Goal: Task Accomplishment & Management: Manage account settings

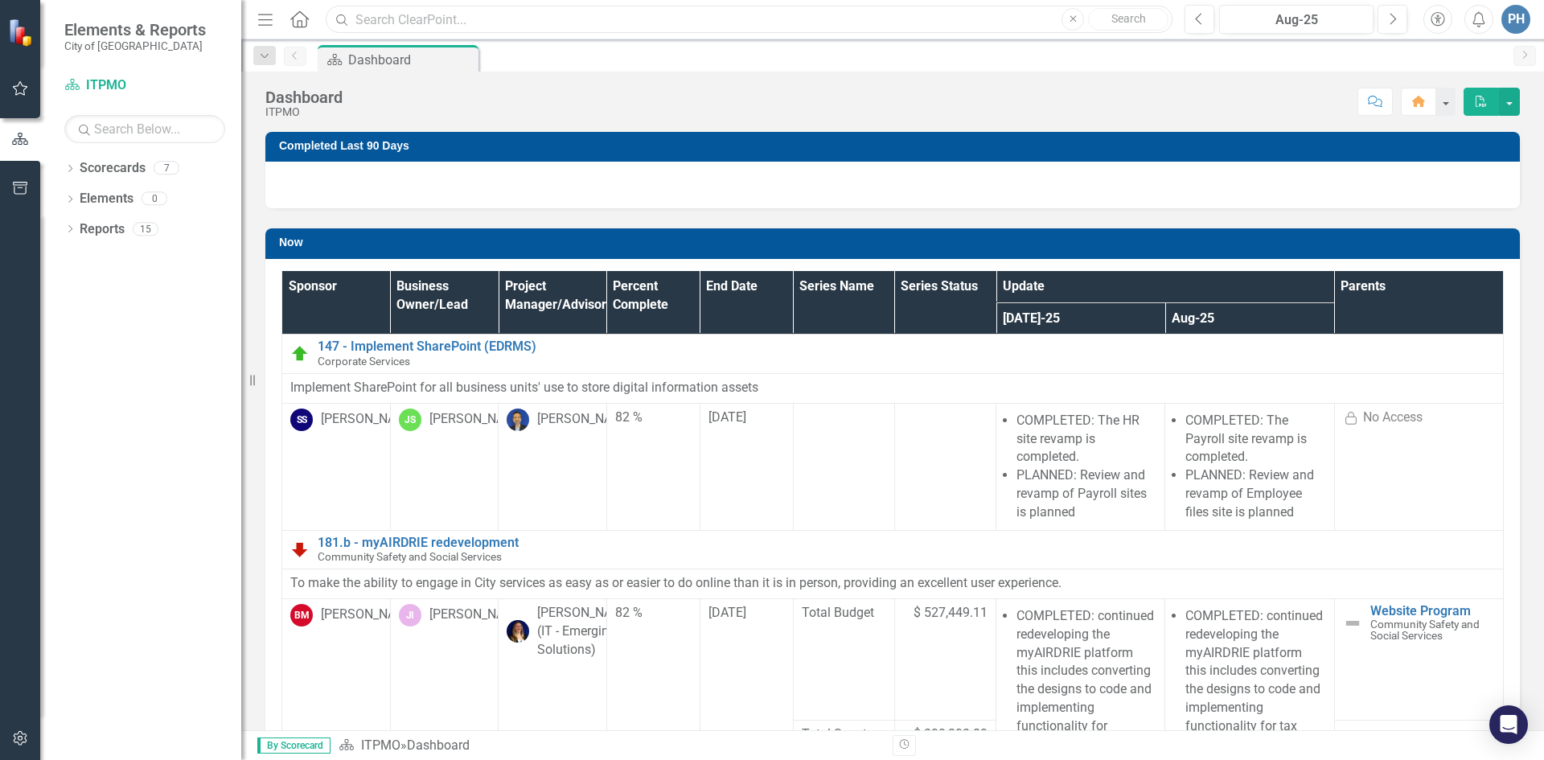
click at [467, 17] on input "text" at bounding box center [749, 20] width 847 height 28
type input "g"
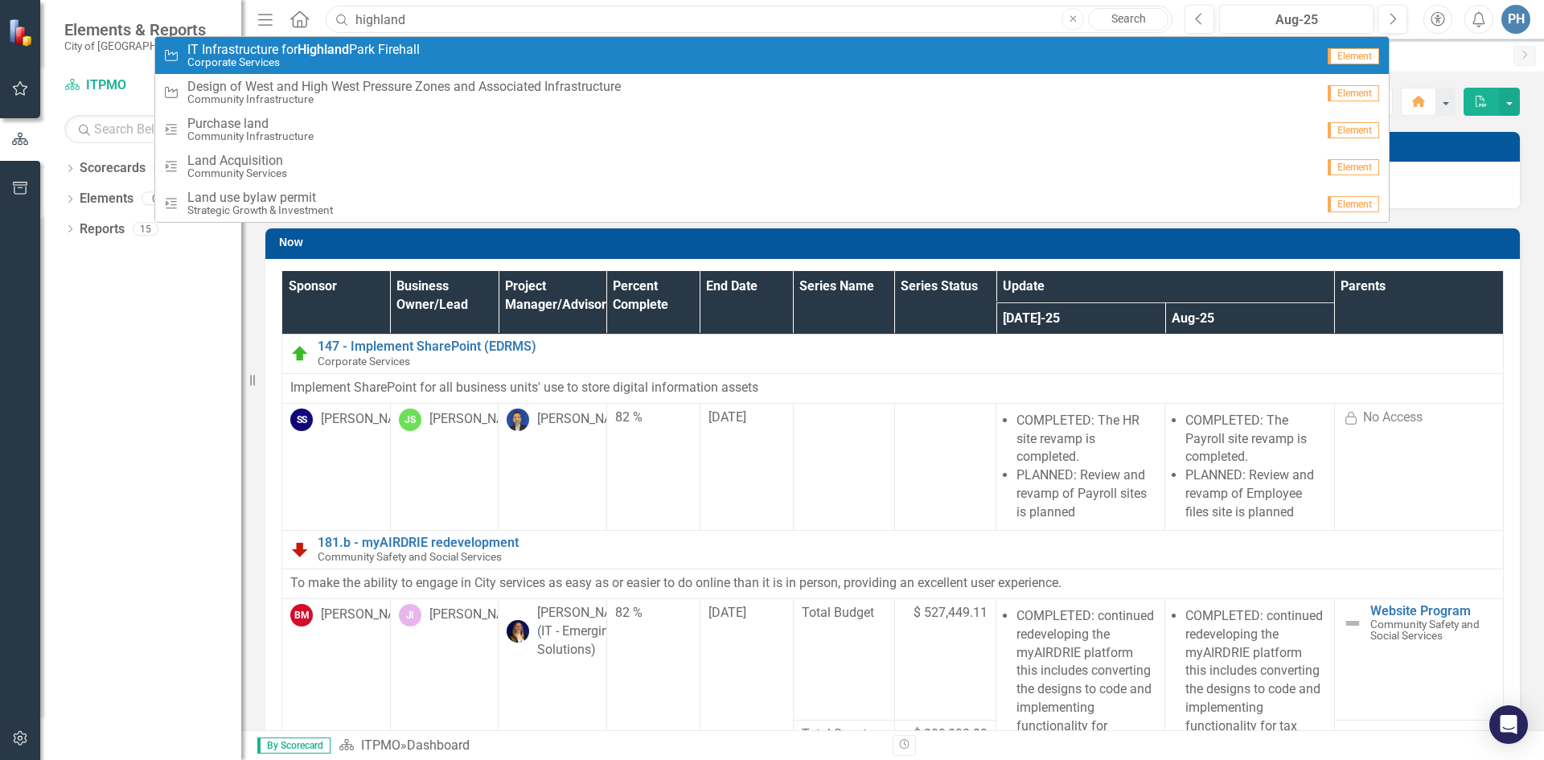
type input "highland"
click at [287, 51] on span "IT Infrastructure for [GEOGRAPHIC_DATA] Firehall" at bounding box center [303, 50] width 232 height 14
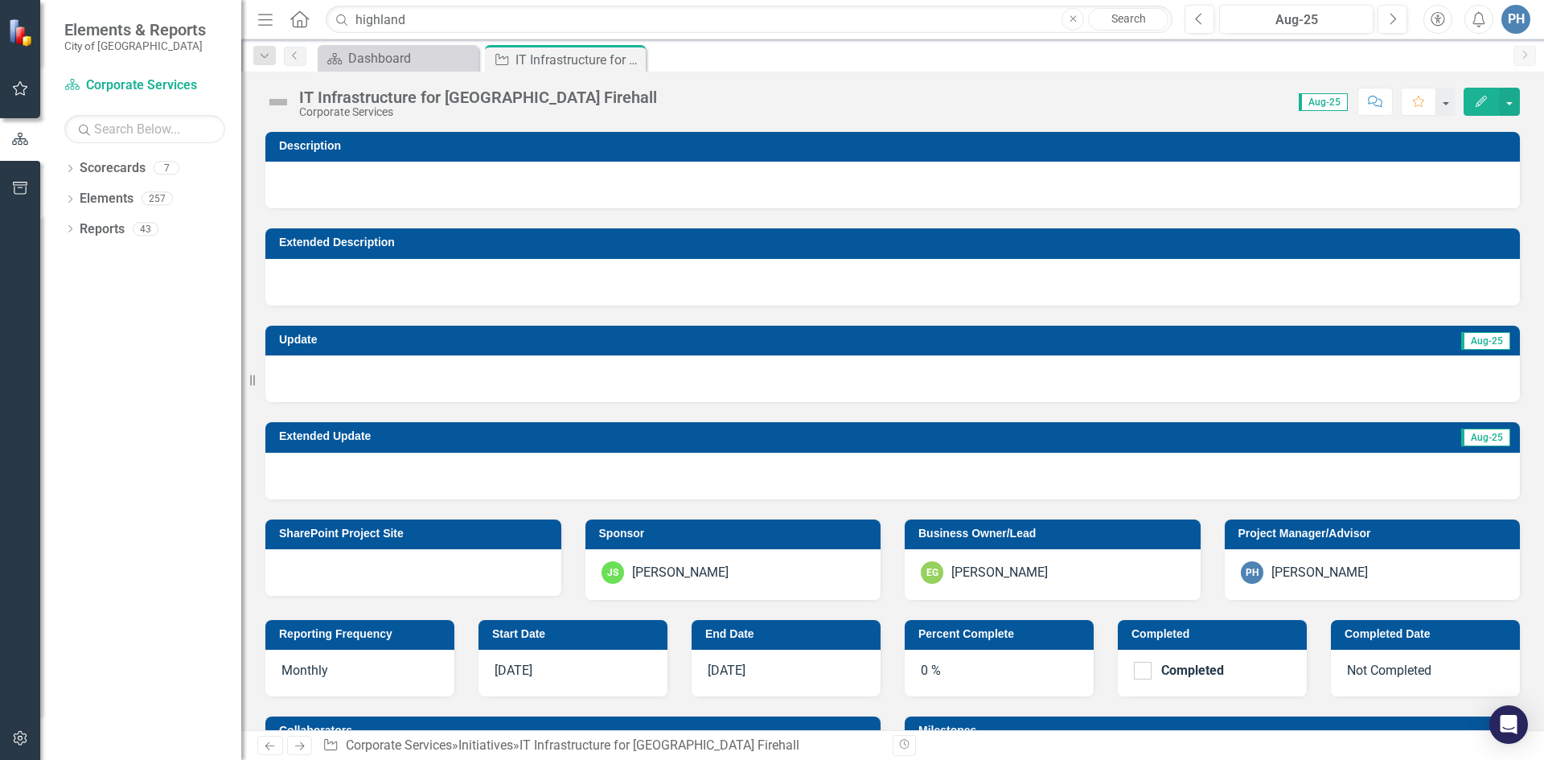
click at [1490, 95] on button "Edit" at bounding box center [1481, 102] width 35 height 28
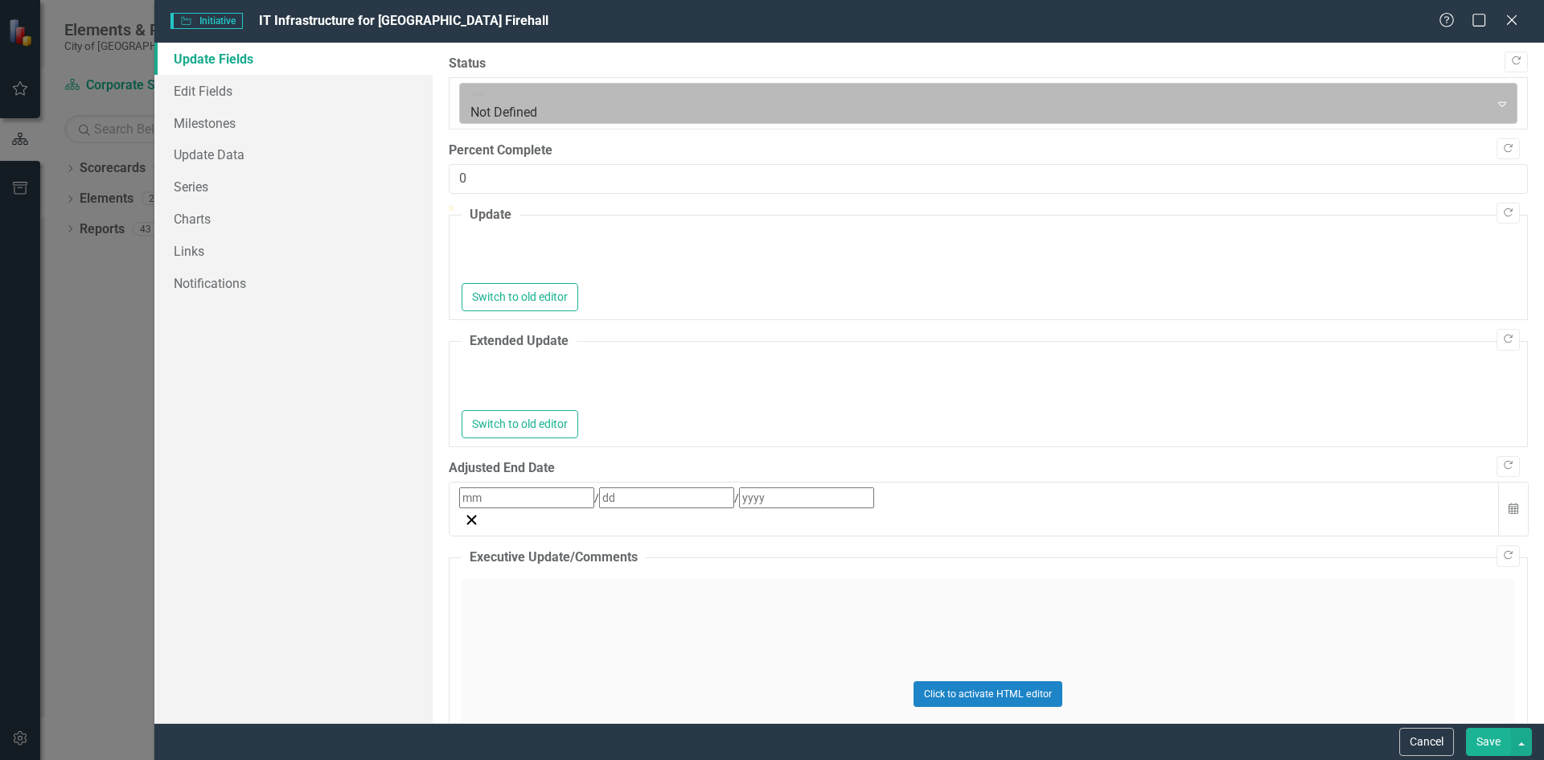
click at [1506, 97] on icon "Expand" at bounding box center [1502, 103] width 16 height 13
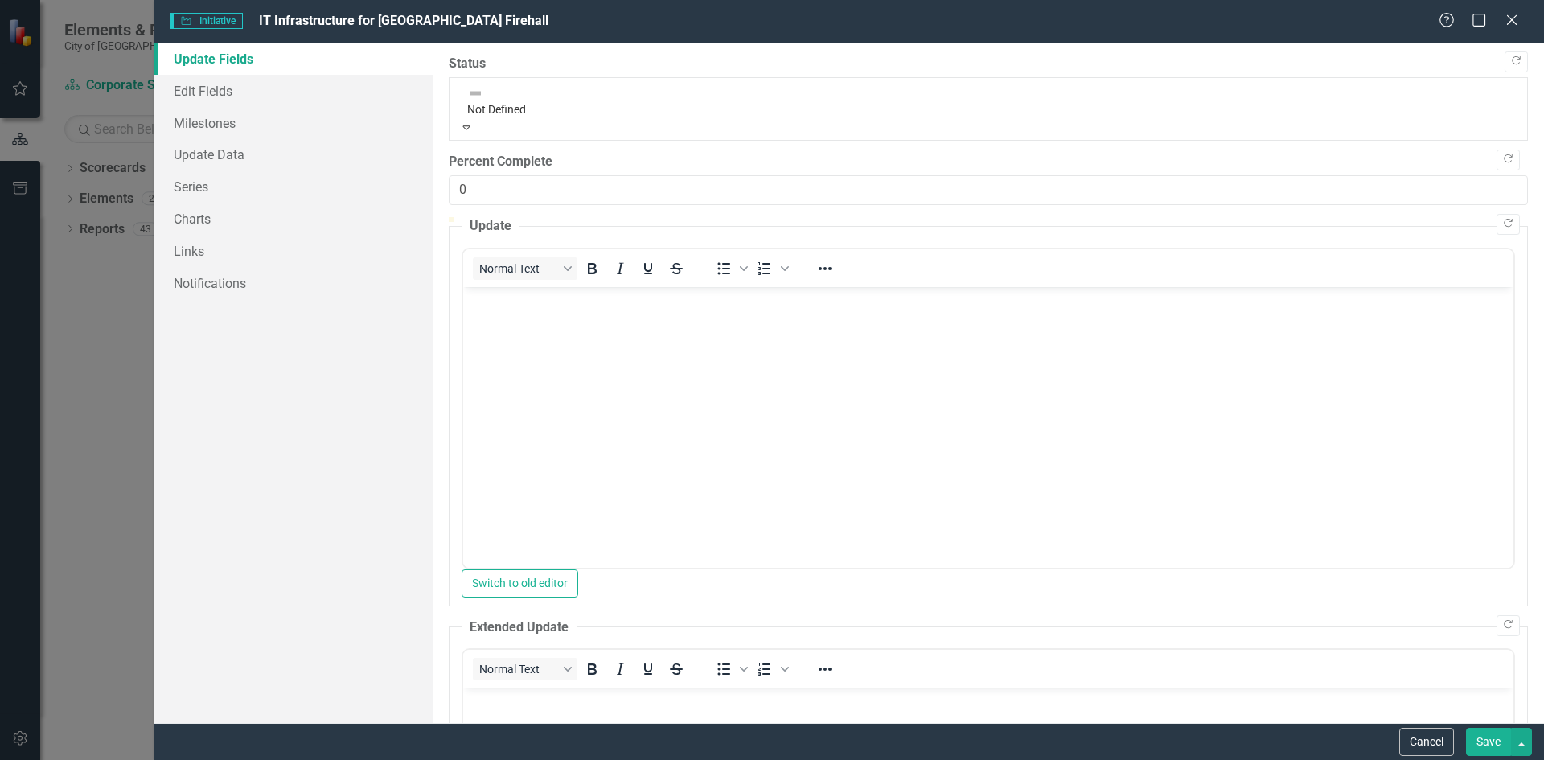
click at [474, 121] on icon "Expand" at bounding box center [466, 126] width 14 height 11
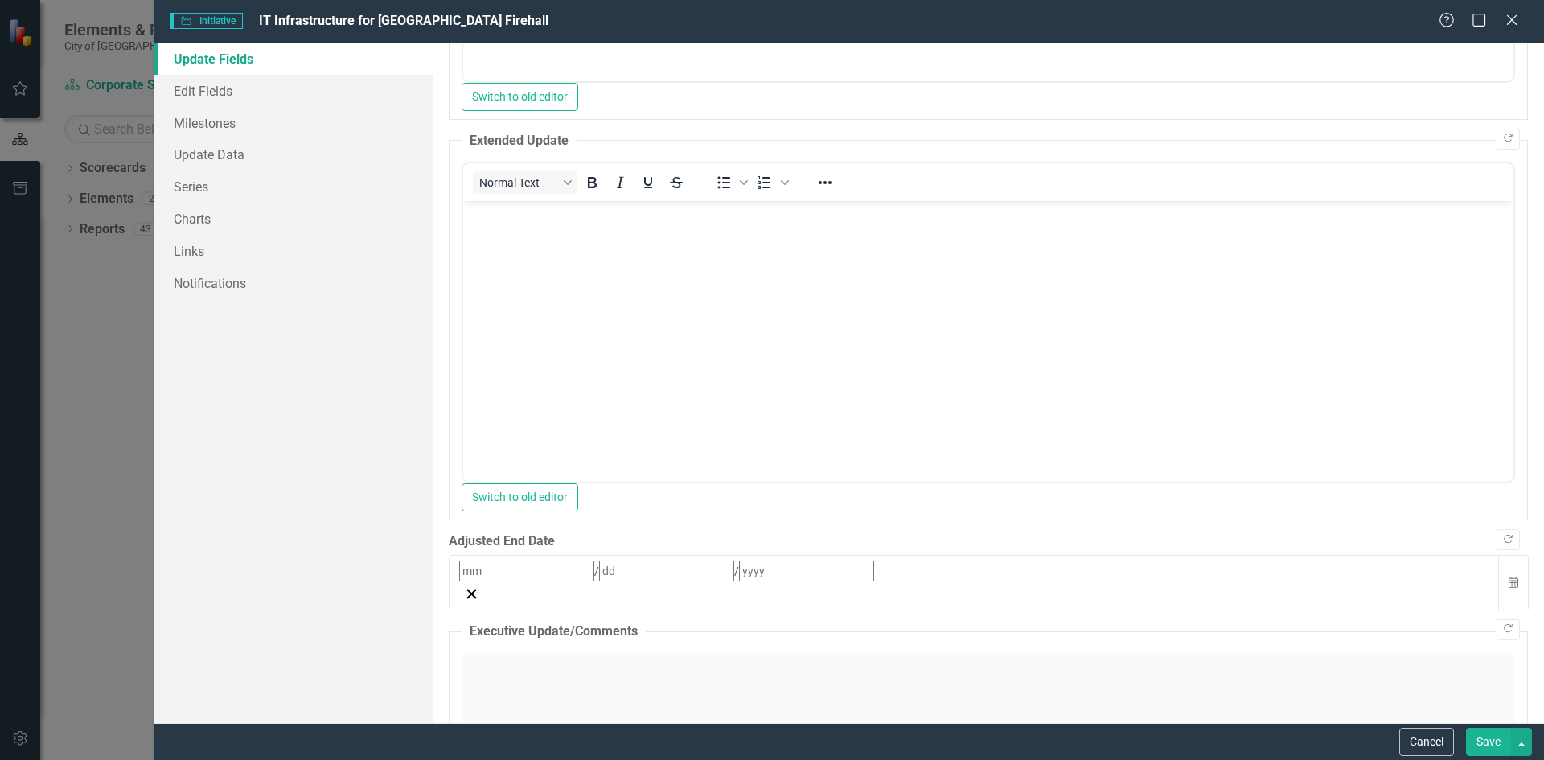
scroll to position [713, 0]
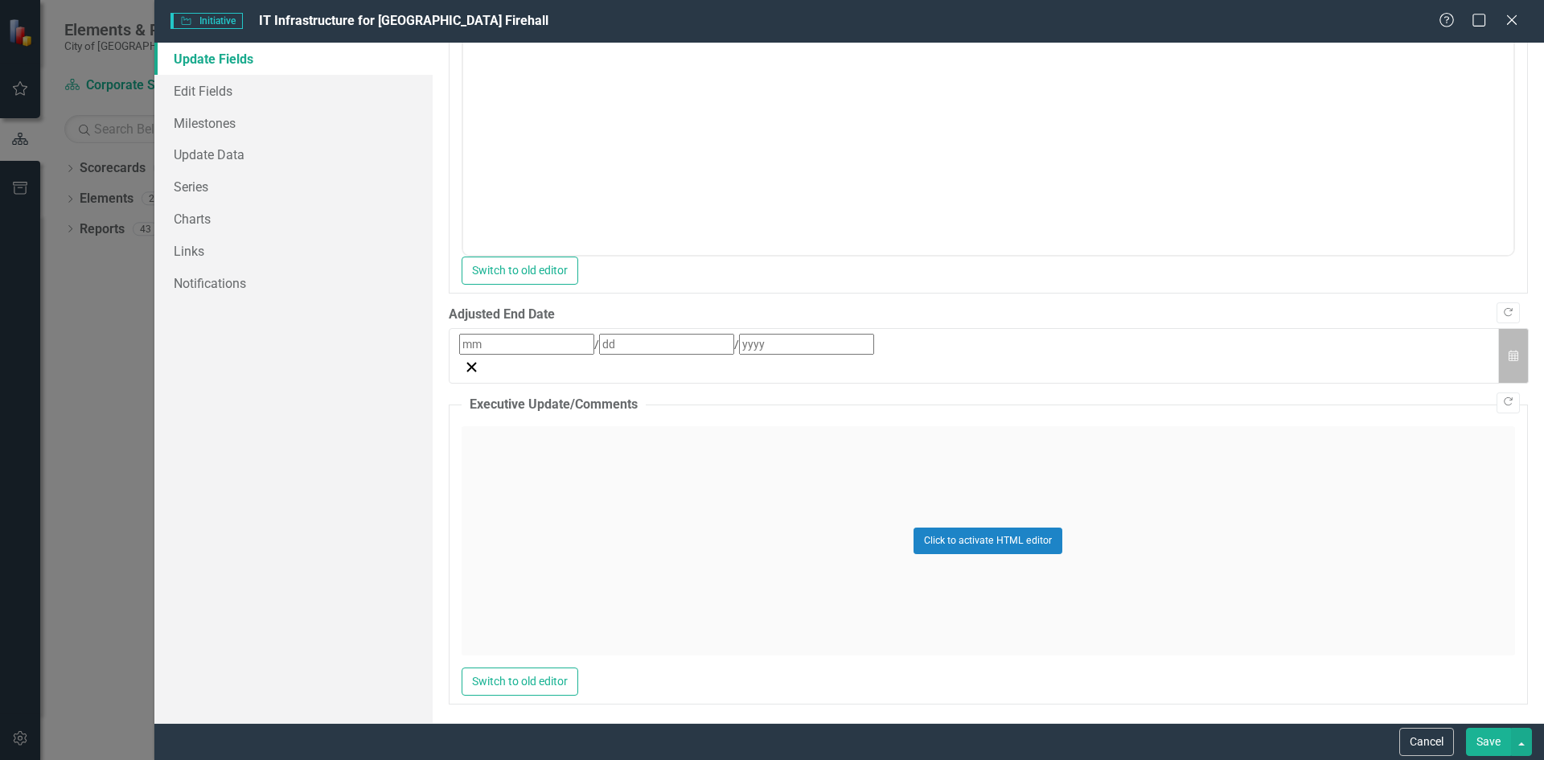
click at [1509, 363] on button "Calendar" at bounding box center [1513, 355] width 31 height 55
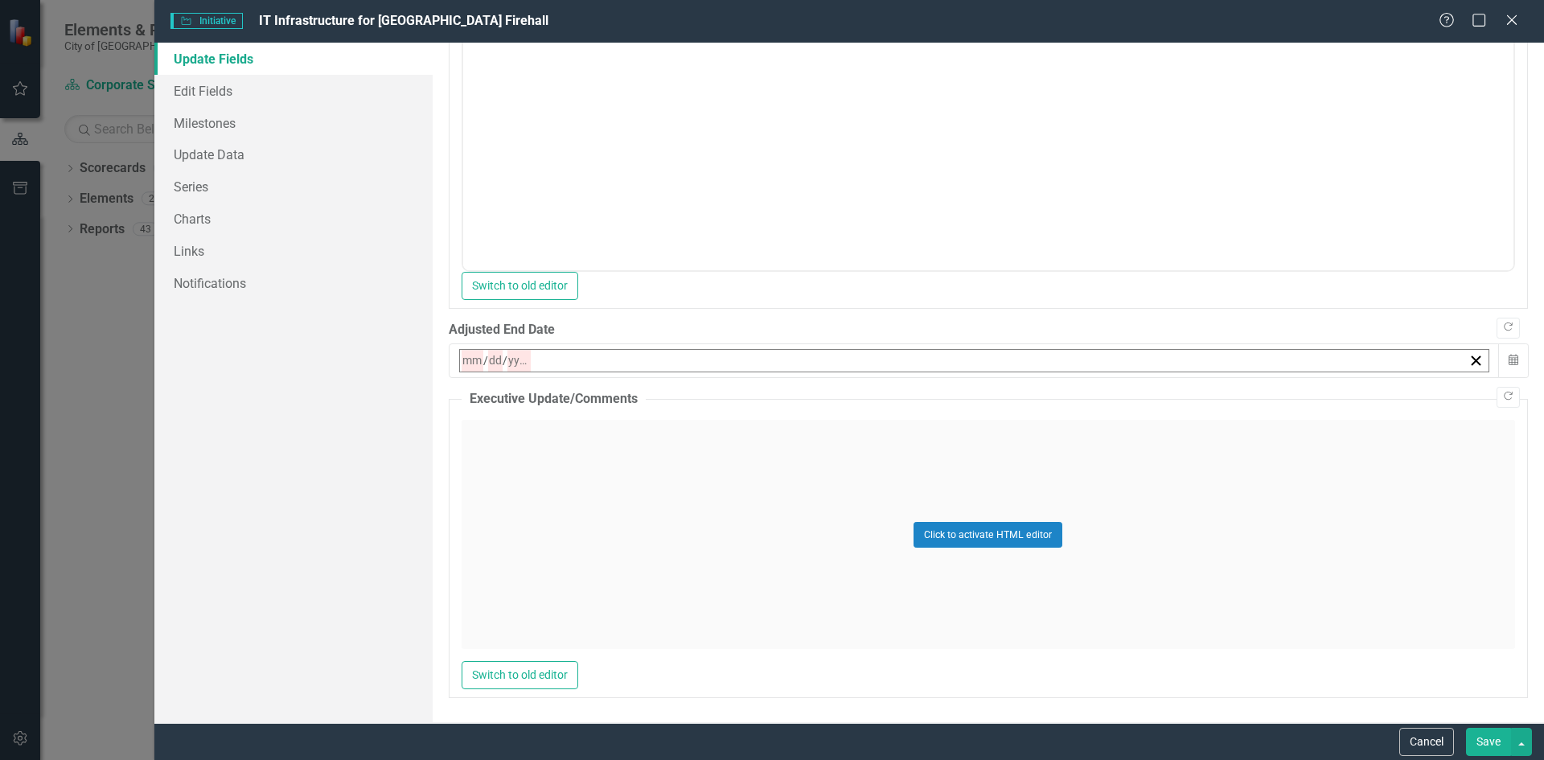
click at [633, 454] on abbr "4" at bounding box center [629, 460] width 6 height 13
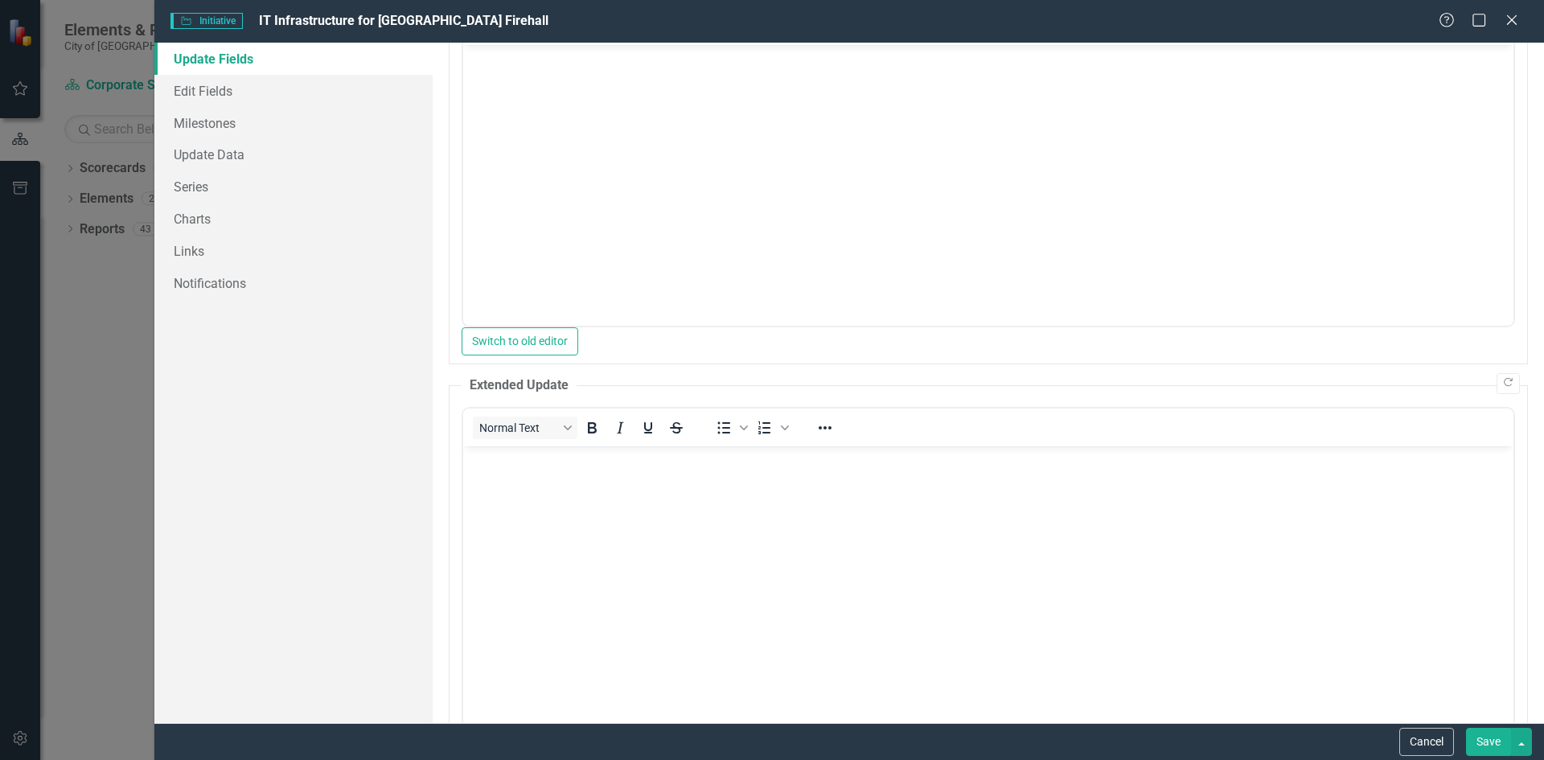
scroll to position [0, 0]
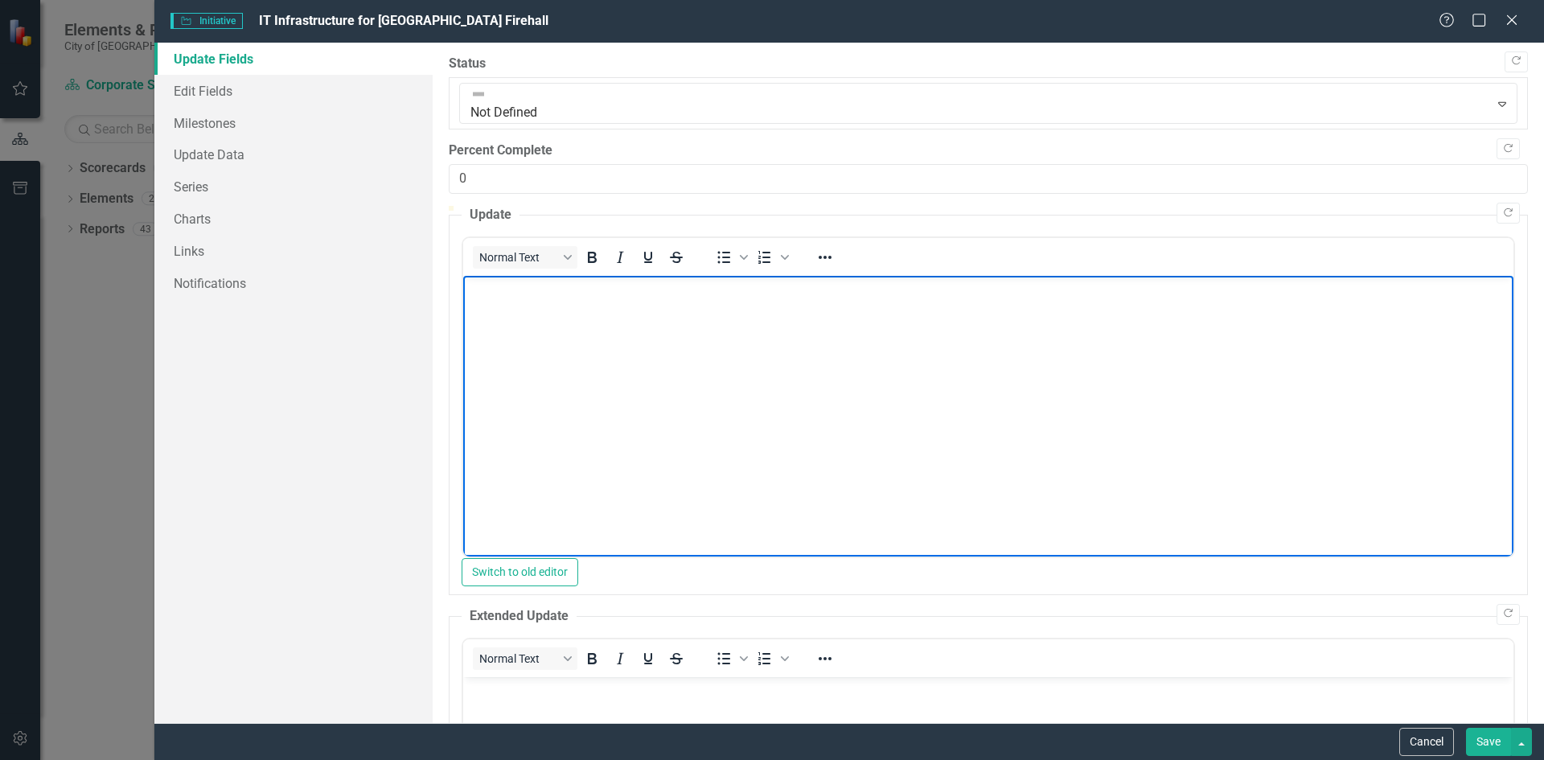
click at [619, 281] on p "Rich Text Area. Press ALT-0 for help." at bounding box center [987, 288] width 1042 height 19
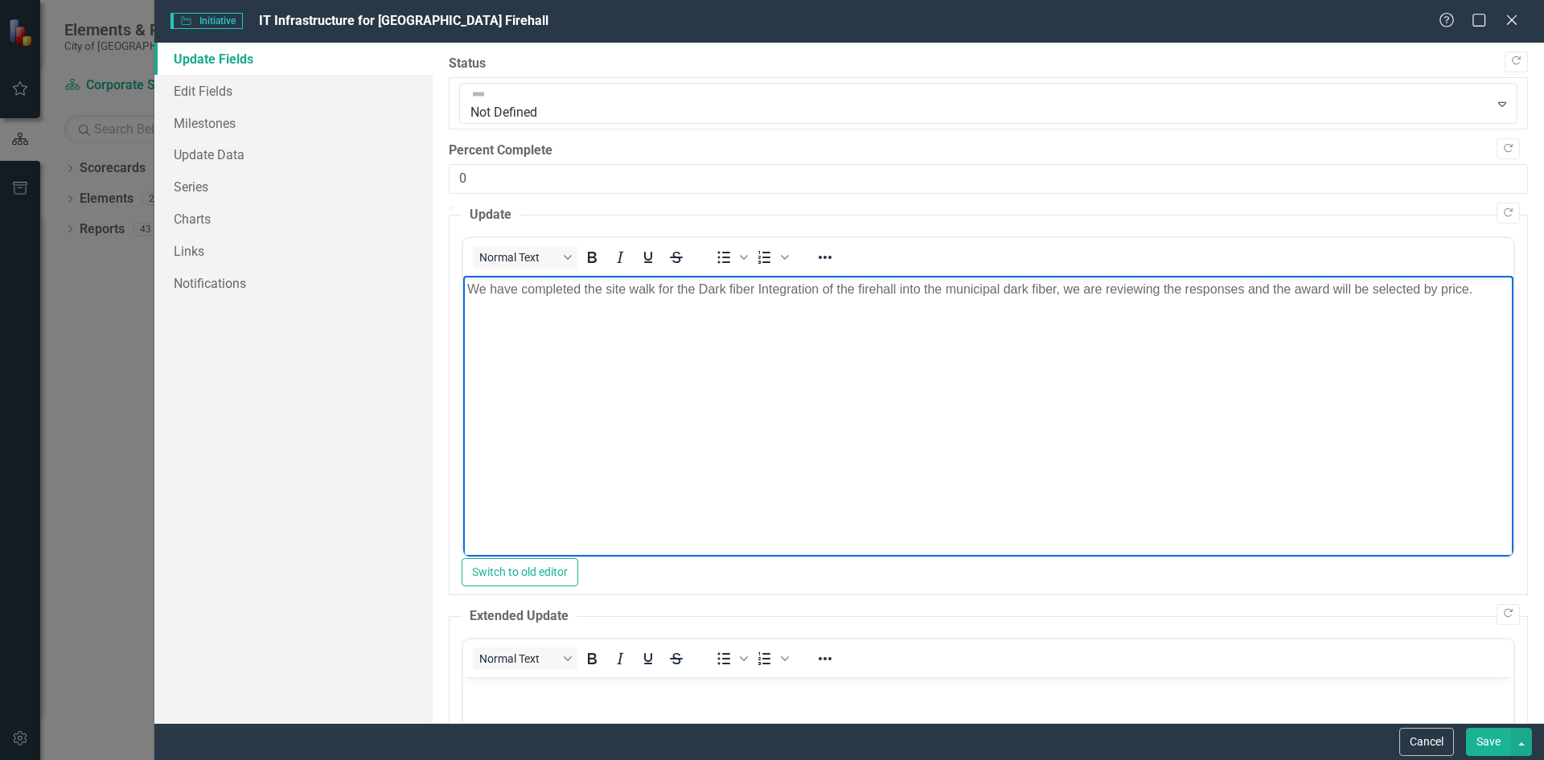
click at [1484, 286] on p "We have completed the site walk for the Dark fiber Integration of the firehall …" at bounding box center [987, 288] width 1042 height 19
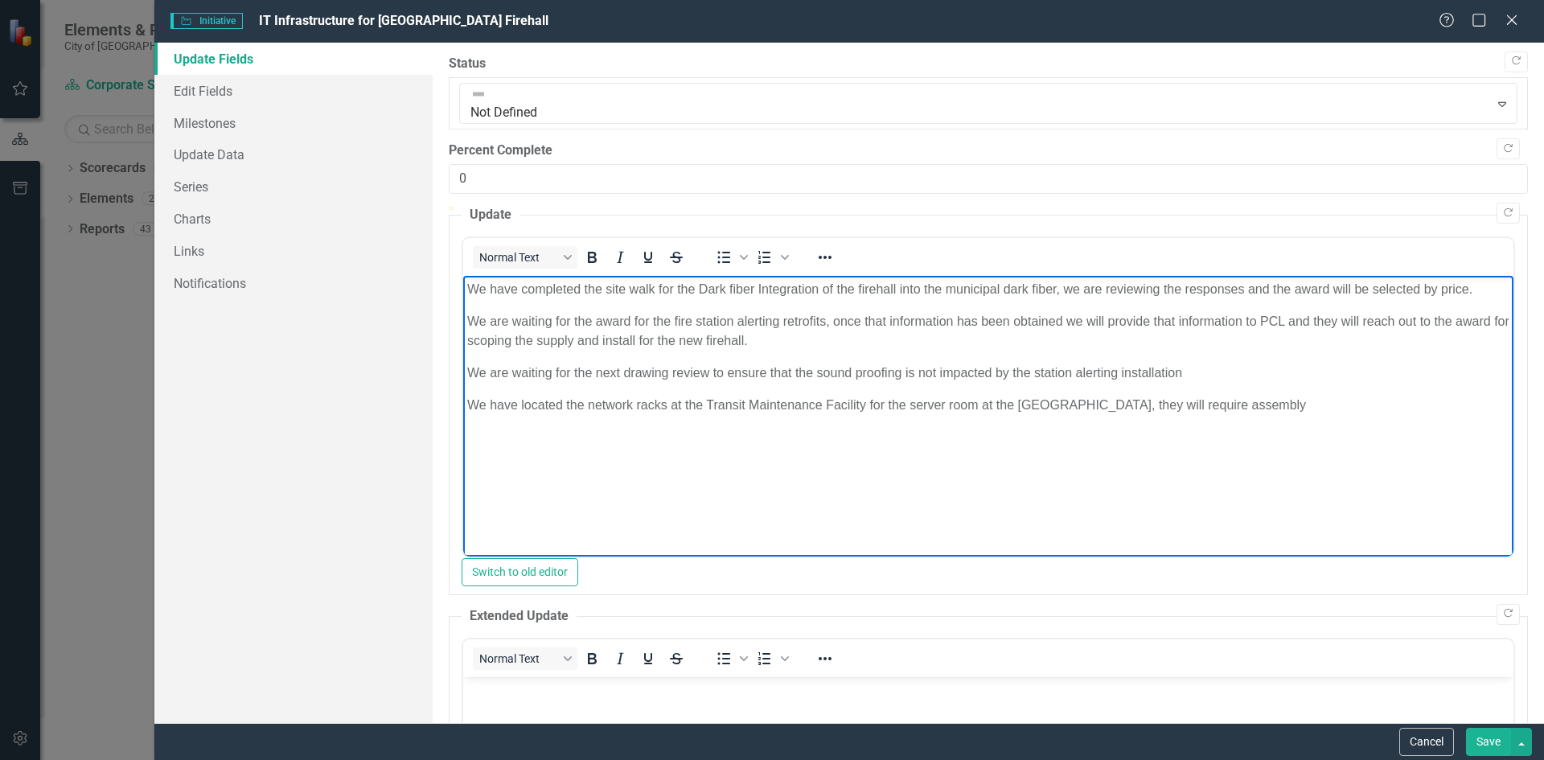
click at [1479, 289] on p "We have completed the site walk for the Dark fiber Integration of the firehall …" at bounding box center [987, 288] width 1042 height 19
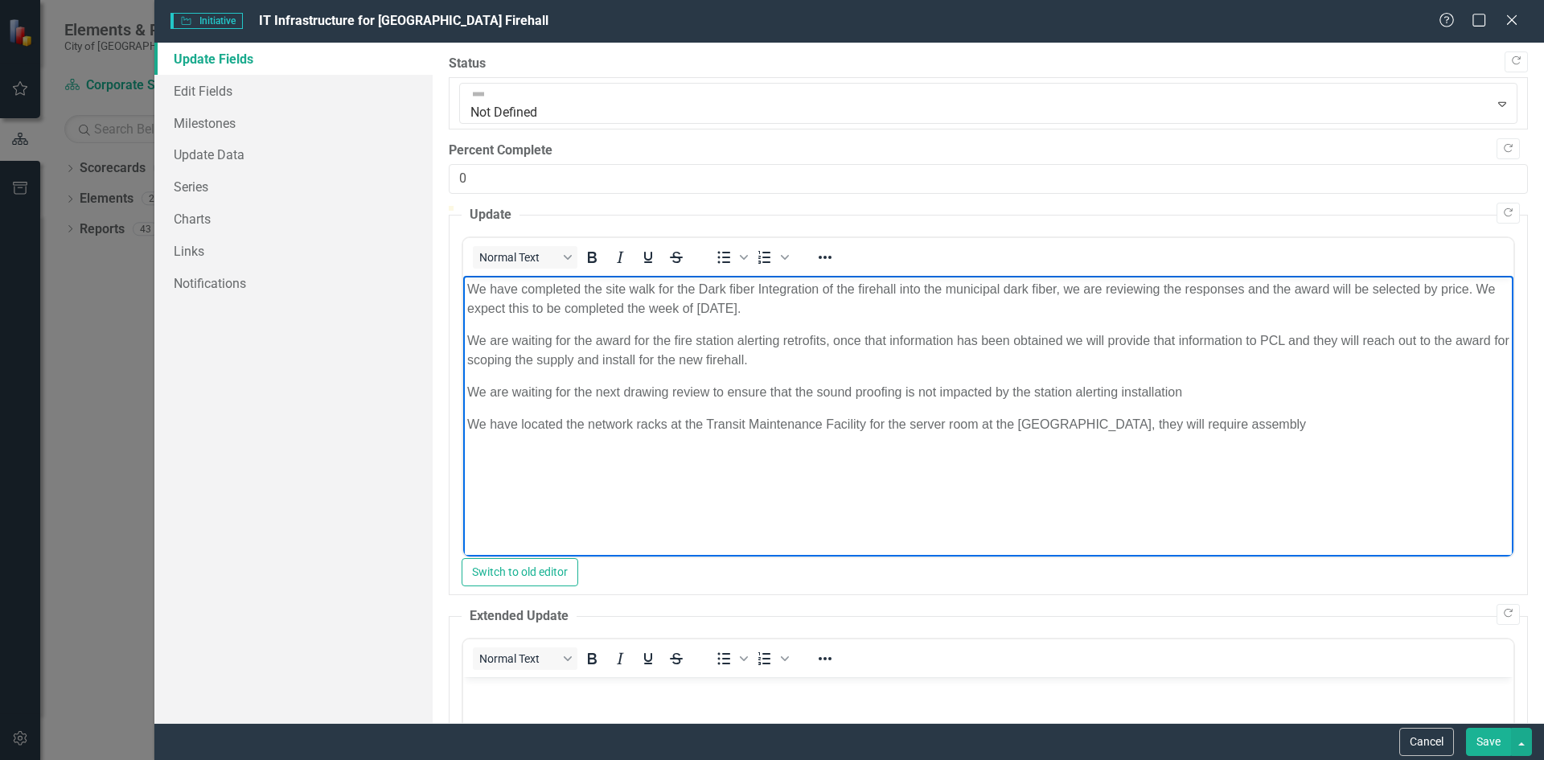
click at [795, 353] on p "We are waiting for the award for the fire station alerting retrofits, once that…" at bounding box center [987, 349] width 1042 height 39
click at [1220, 396] on p "We are waiting for the next drawing review to ensure that the sound proofing is…" at bounding box center [987, 391] width 1042 height 19
click at [1277, 422] on p "We have located the network racks at the Transit Maintenance Facility for the s…" at bounding box center [987, 423] width 1042 height 19
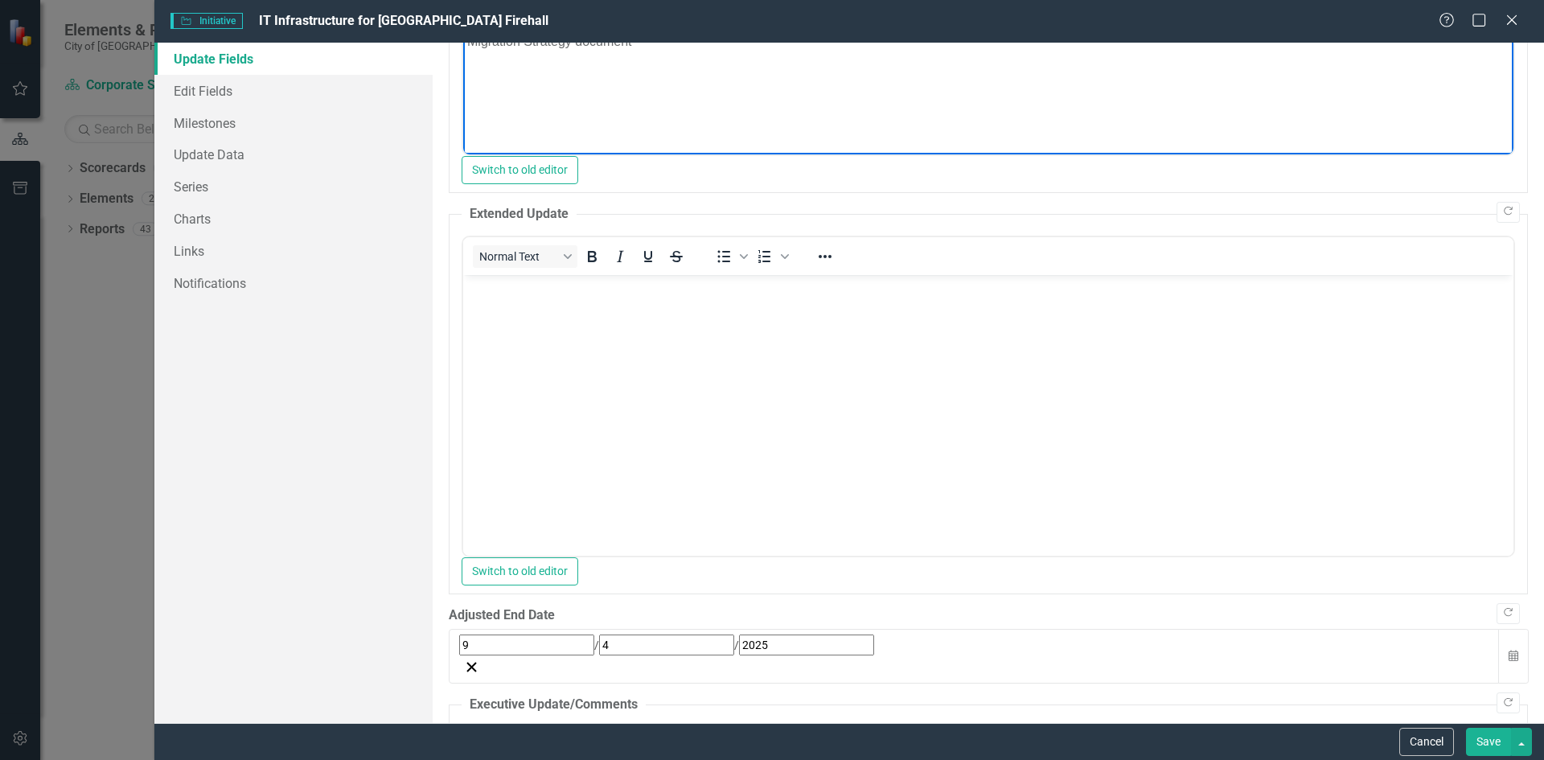
click at [1490, 741] on button "Save" at bounding box center [1488, 742] width 45 height 28
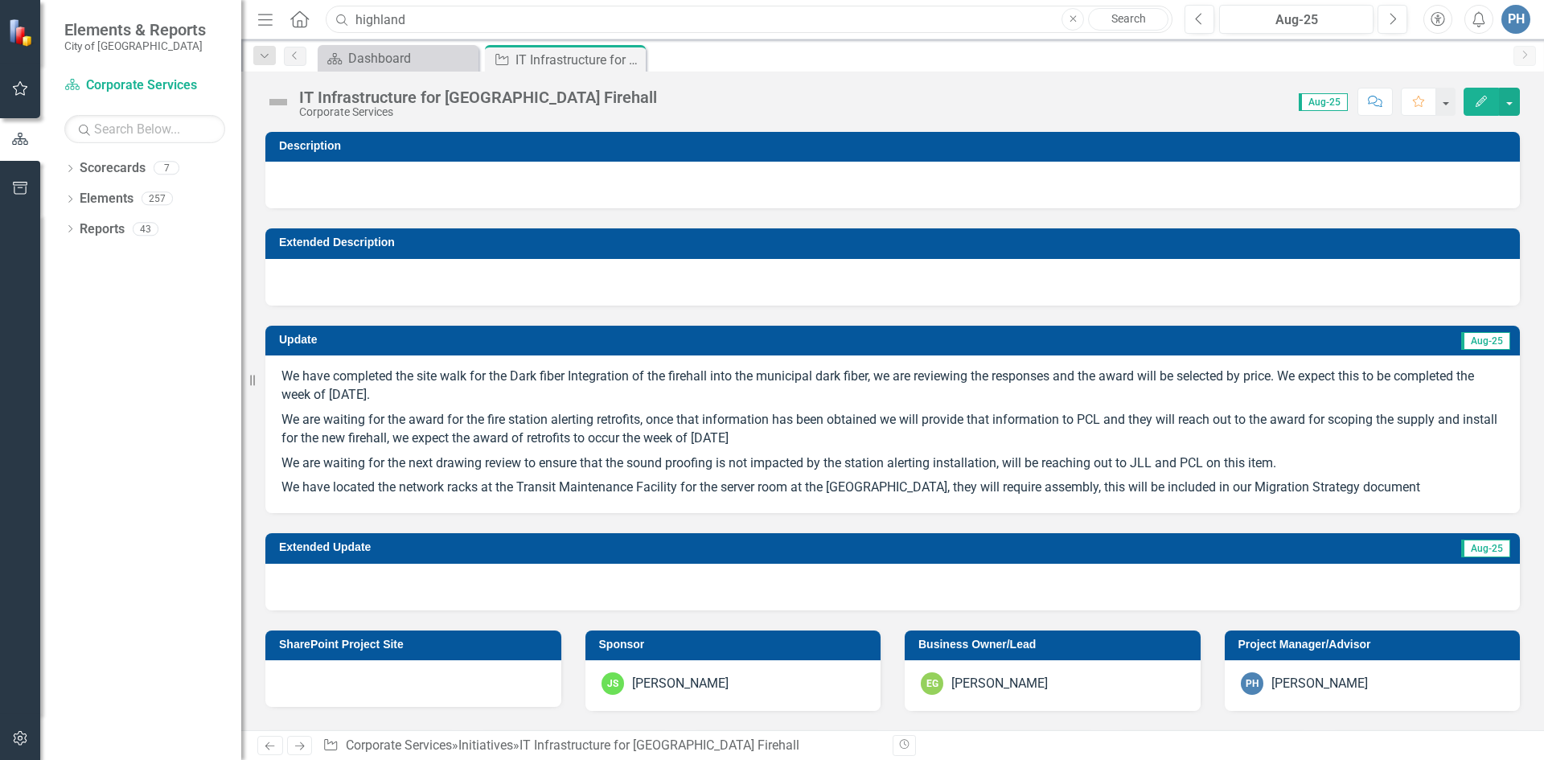
click at [434, 17] on input "highland" at bounding box center [749, 20] width 847 height 28
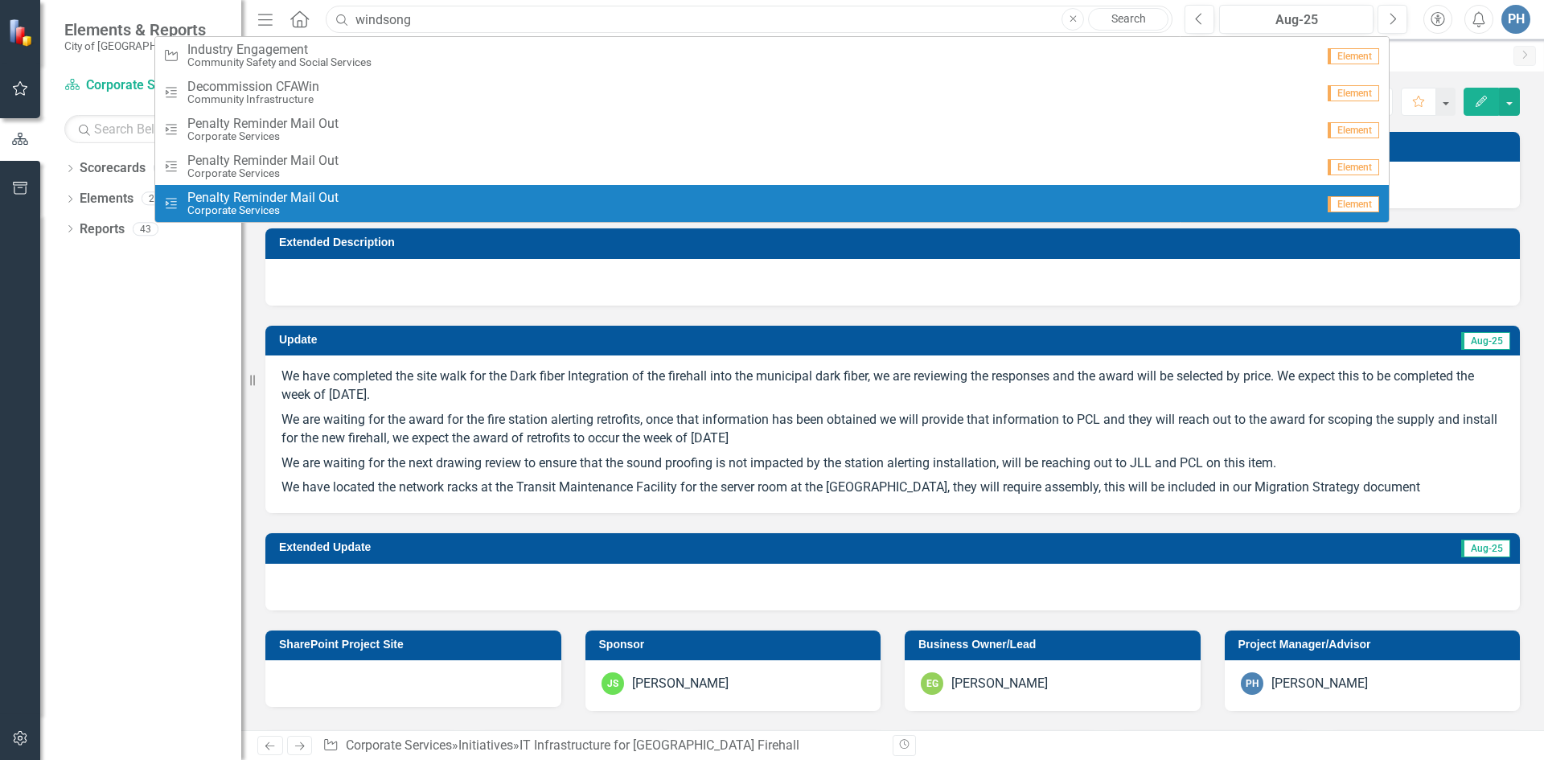
type input "windsong"
